Goal: Check status: Check status

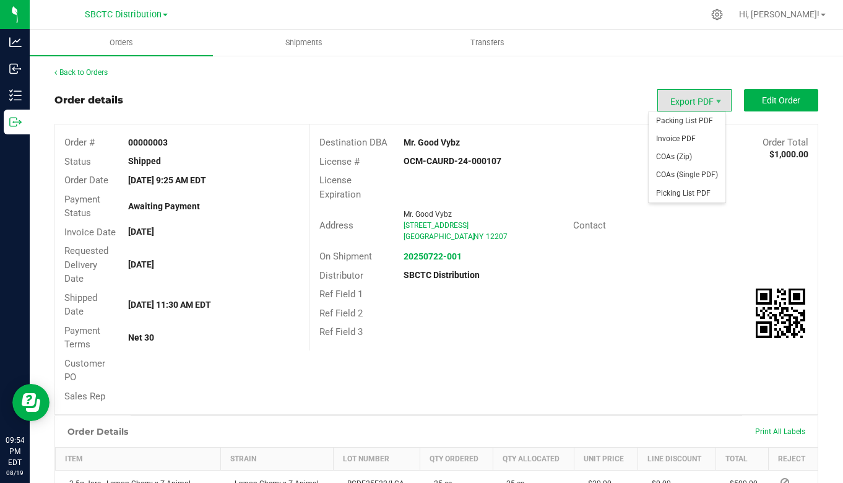
click at [684, 98] on span "Export PDF" at bounding box center [694, 100] width 74 height 22
click at [673, 138] on span "Invoice PDF" at bounding box center [686, 139] width 77 height 18
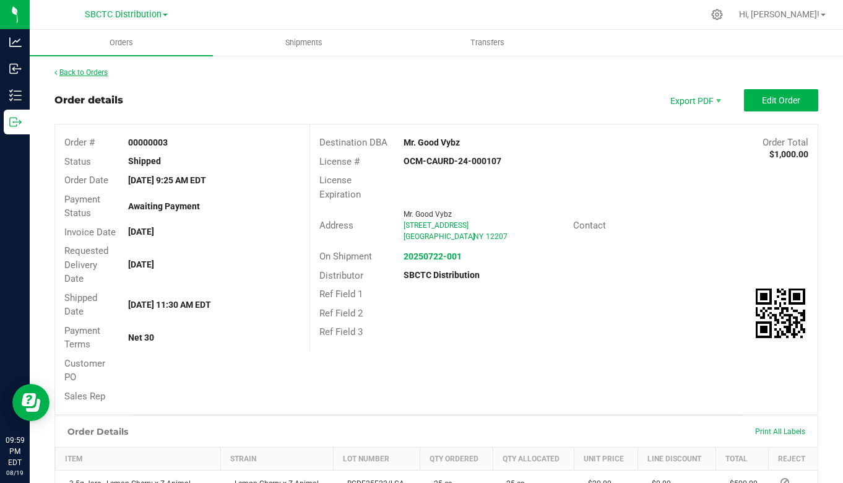
click at [106, 69] on link "Back to Orders" at bounding box center [80, 72] width 53 height 9
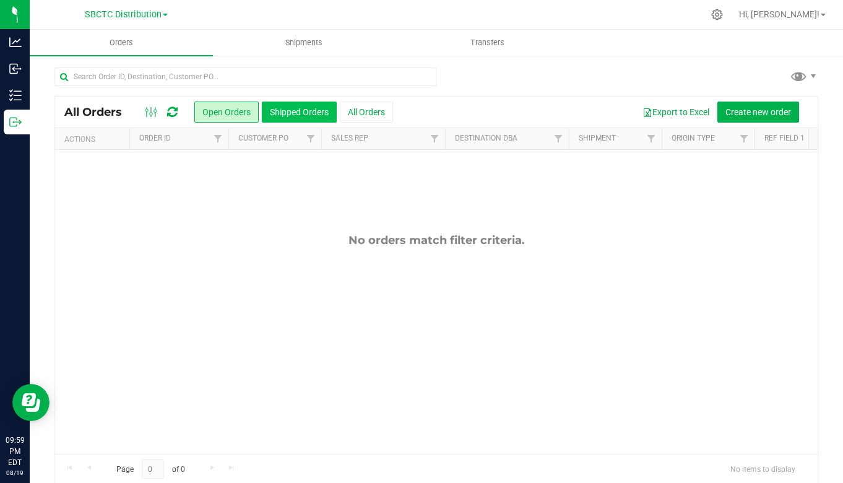
click at [286, 110] on button "Shipped Orders" at bounding box center [299, 111] width 75 height 21
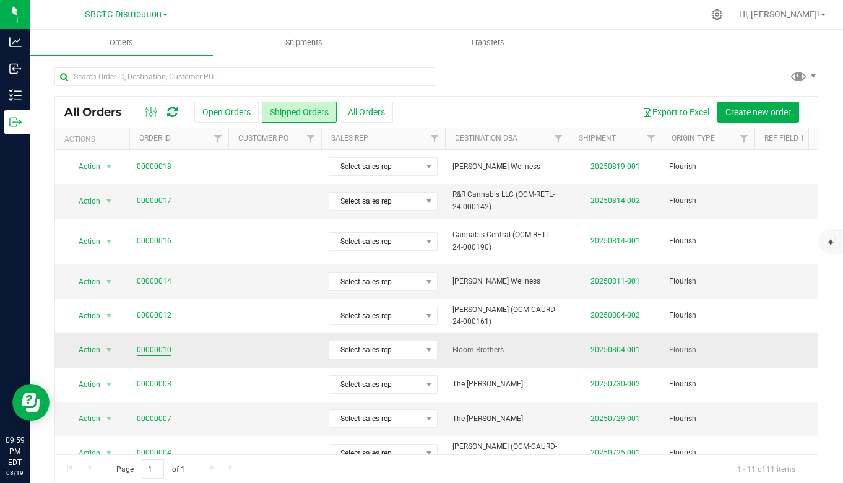
click at [144, 344] on link "00000010" at bounding box center [154, 350] width 35 height 12
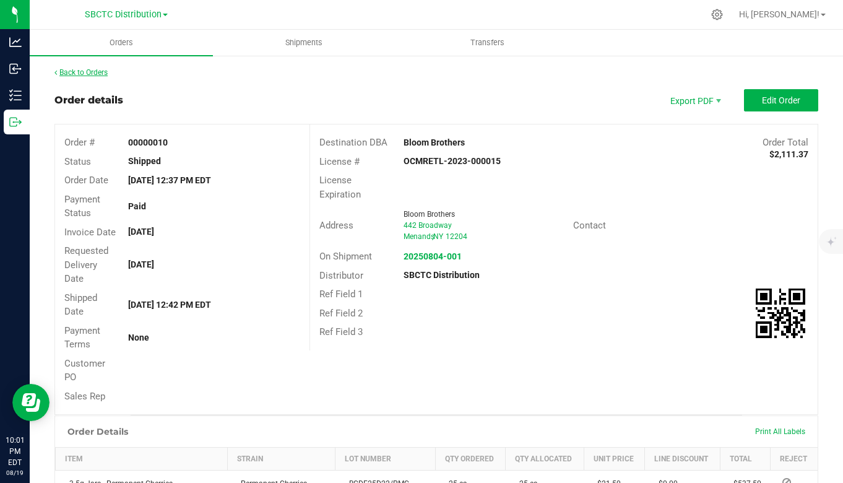
click at [90, 71] on link "Back to Orders" at bounding box center [80, 72] width 53 height 9
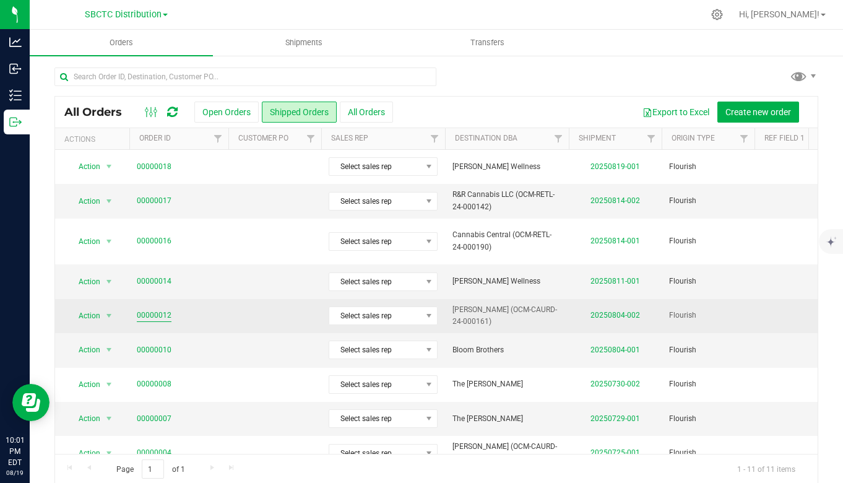
click at [153, 309] on link "00000012" at bounding box center [154, 315] width 35 height 12
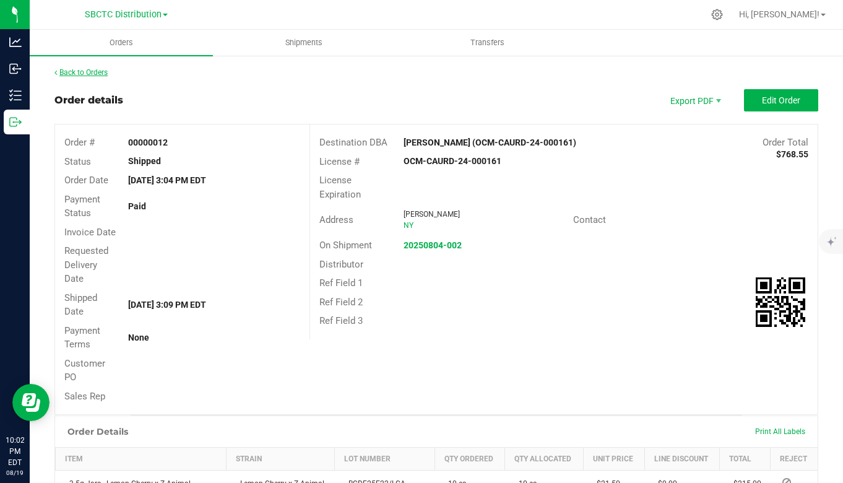
click at [95, 69] on link "Back to Orders" at bounding box center [80, 72] width 53 height 9
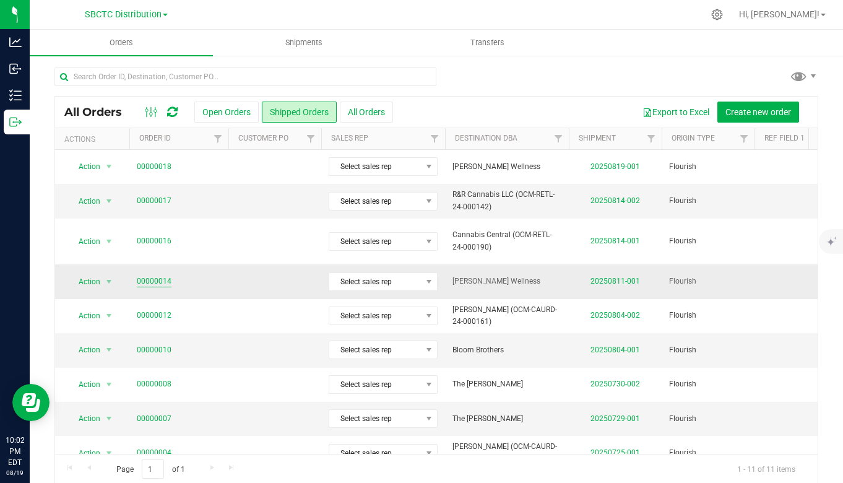
click at [158, 275] on link "00000014" at bounding box center [154, 281] width 35 height 12
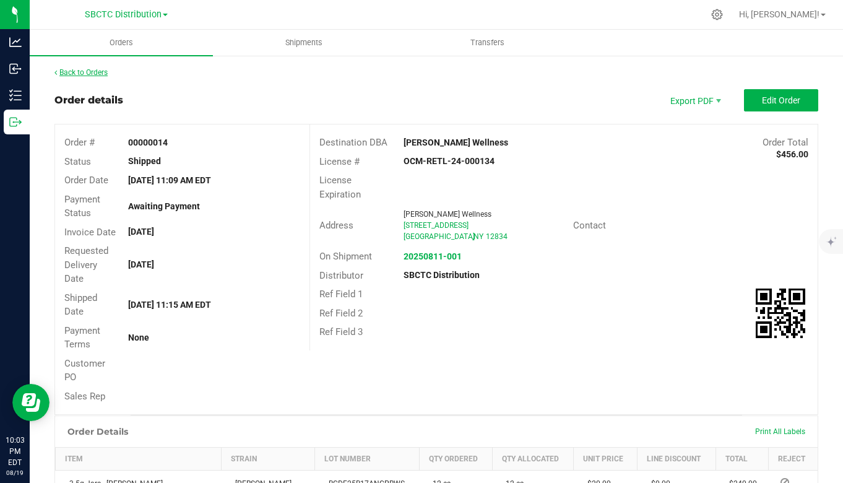
click at [91, 71] on link "Back to Orders" at bounding box center [80, 72] width 53 height 9
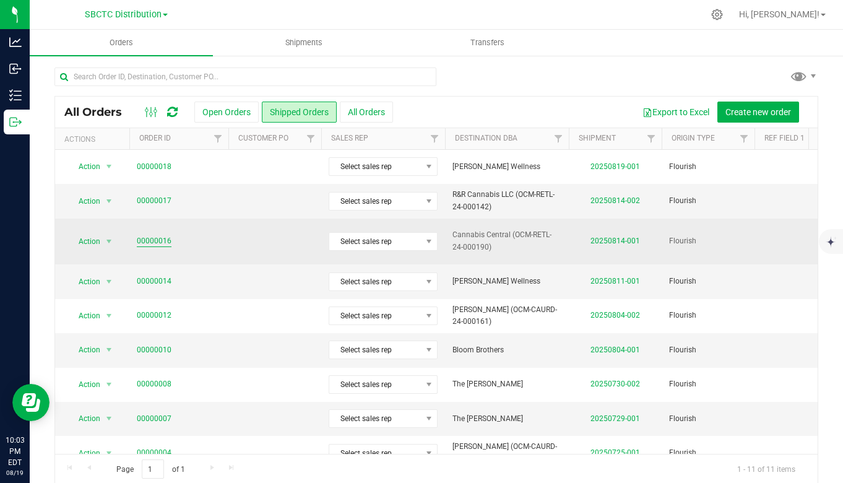
click at [152, 235] on link "00000016" at bounding box center [154, 241] width 35 height 12
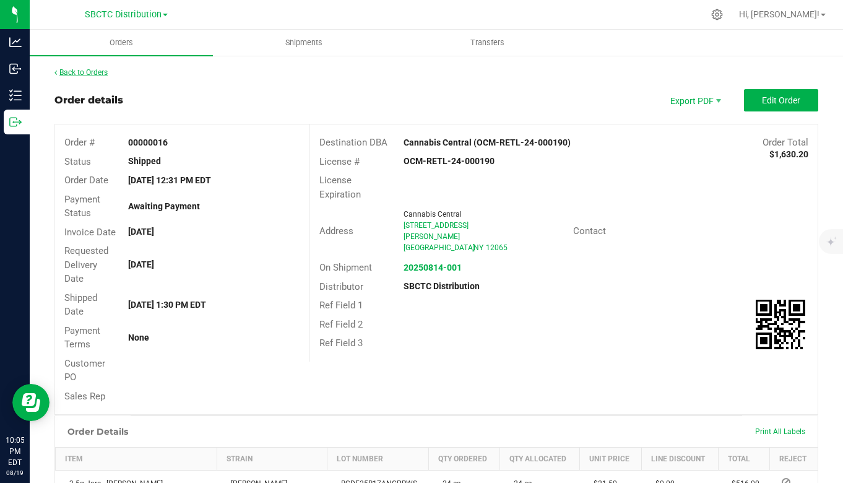
click at [87, 70] on link "Back to Orders" at bounding box center [80, 72] width 53 height 9
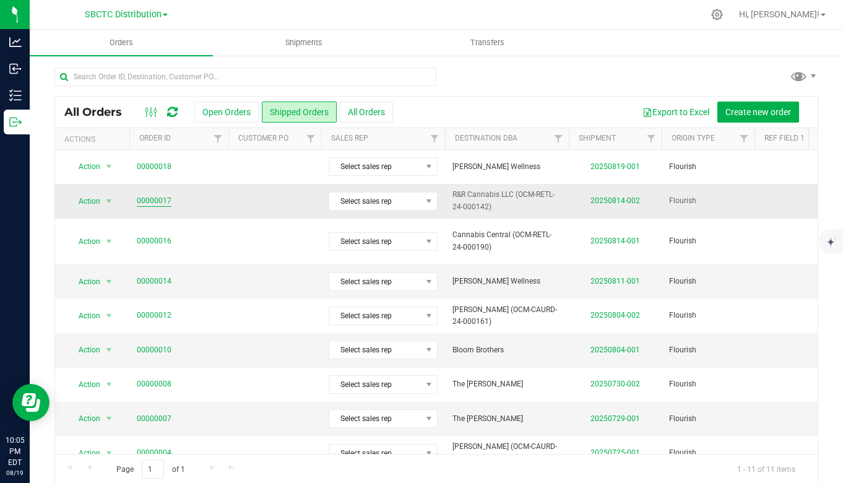
click at [148, 199] on link "00000017" at bounding box center [154, 201] width 35 height 12
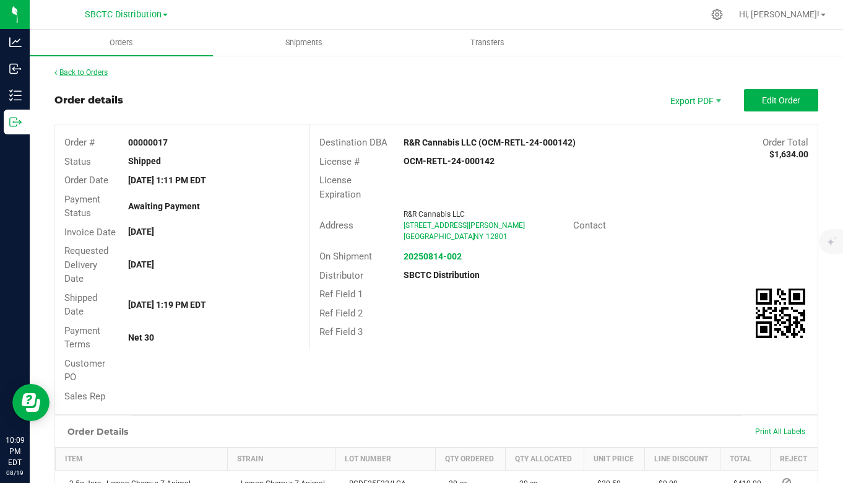
click at [96, 71] on link "Back to Orders" at bounding box center [80, 72] width 53 height 9
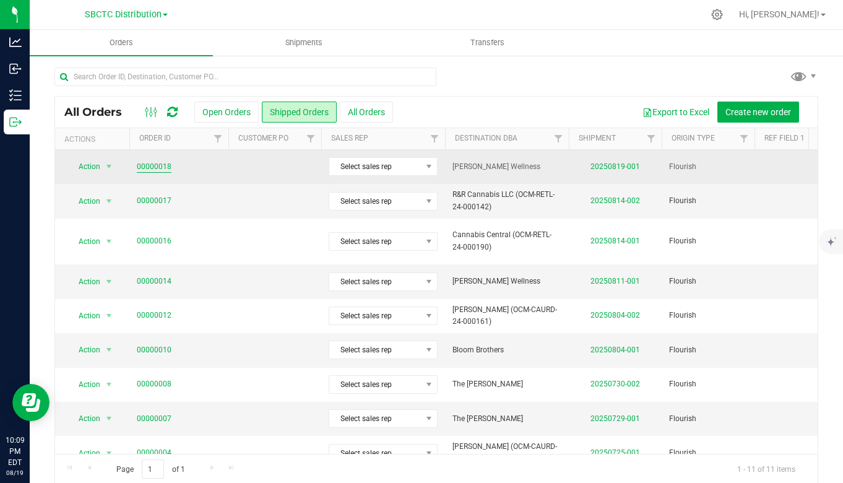
click at [157, 162] on link "00000018" at bounding box center [154, 167] width 35 height 12
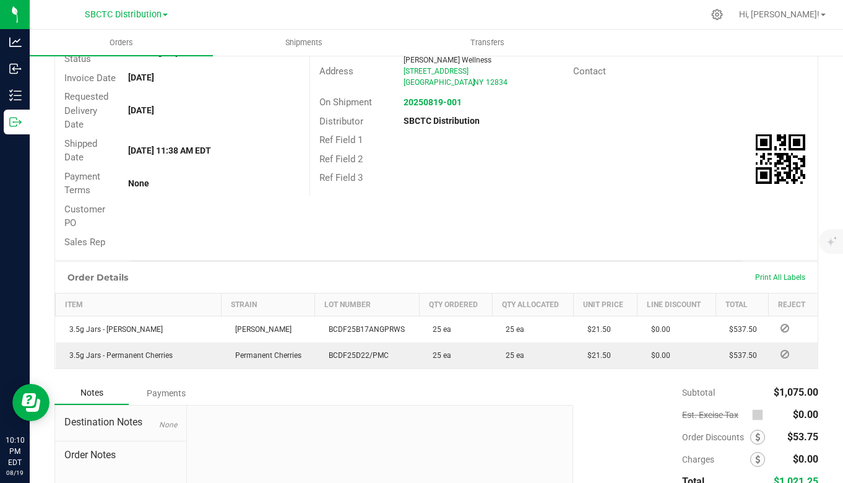
scroll to position [256, 0]
